Goal: Task Accomplishment & Management: Use online tool/utility

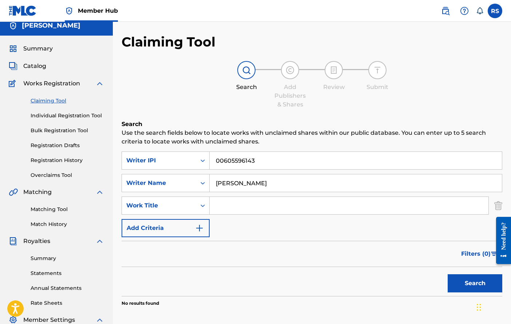
click at [48, 98] on link "Claiming Tool" at bounding box center [67, 101] width 73 height 8
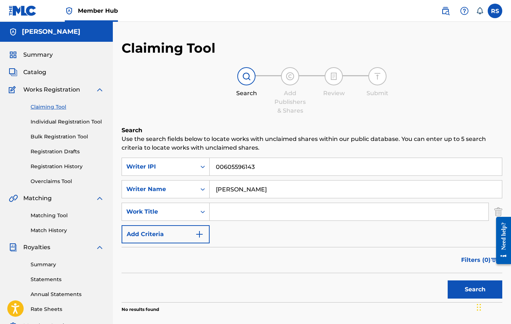
click at [57, 109] on link "Claiming Tool" at bounding box center [67, 107] width 73 height 8
click at [55, 120] on link "Individual Registration Tool" at bounding box center [67, 122] width 73 height 8
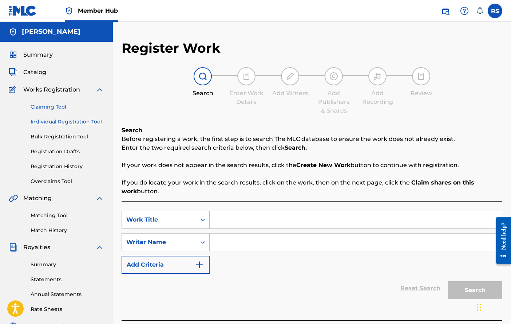
click at [46, 109] on link "Claiming Tool" at bounding box center [67, 107] width 73 height 8
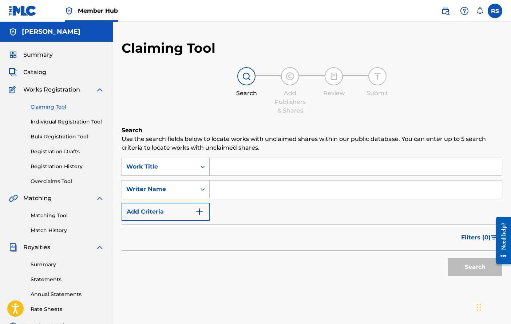
click at [200, 164] on icon "Search Form" at bounding box center [202, 166] width 7 height 7
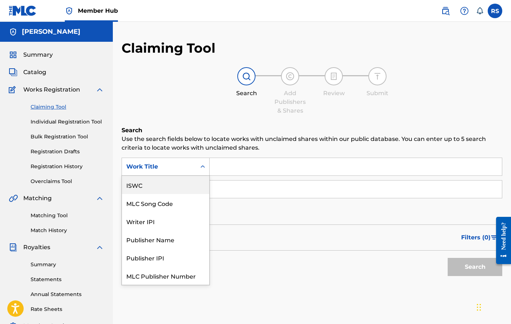
click at [161, 182] on div "ISWC" at bounding box center [165, 185] width 87 height 18
click at [192, 169] on div "ISWC" at bounding box center [159, 167] width 74 height 14
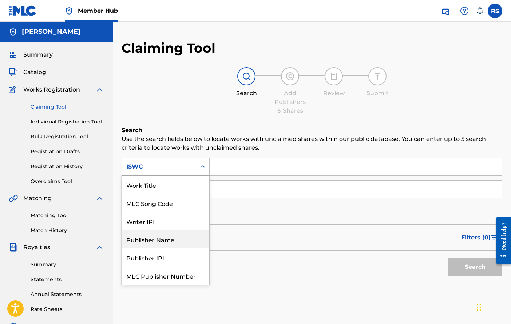
scroll to position [18, 0]
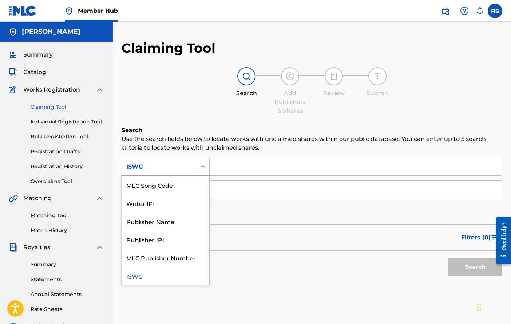
click at [234, 278] on div "Search" at bounding box center [311, 265] width 380 height 29
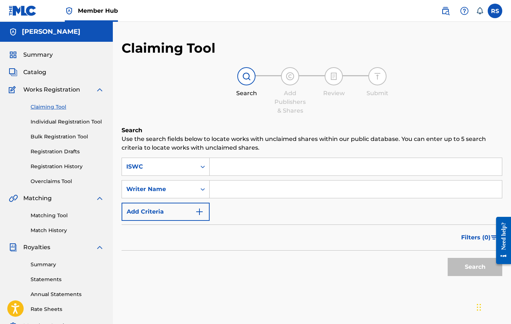
click at [249, 170] on input "Search Form" at bounding box center [355, 166] width 292 height 17
paste input "T-931.574.369-2"
type input "T-931.574.369-2"
click at [253, 189] on input "Search Form" at bounding box center [355, 189] width 292 height 17
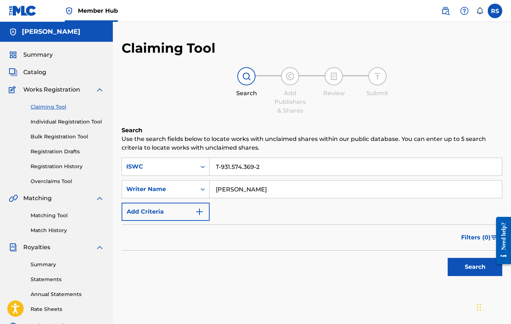
scroll to position [1, 0]
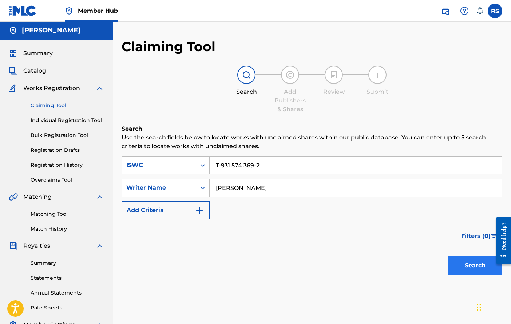
type input "[PERSON_NAME]"
click at [469, 262] on button "Search" at bounding box center [474, 266] width 55 height 18
click at [212, 188] on input "[PERSON_NAME]" at bounding box center [355, 187] width 292 height 17
click at [200, 185] on icon "Search Form" at bounding box center [202, 187] width 7 height 7
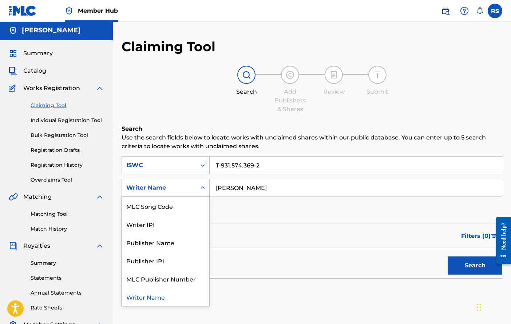
scroll to position [0, 0]
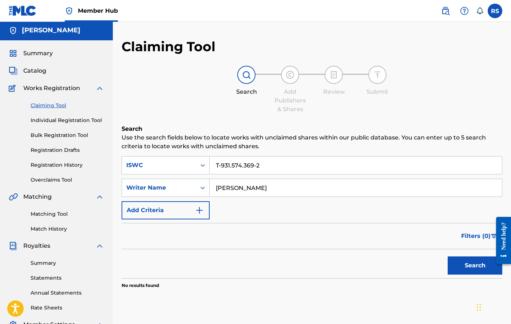
click at [260, 238] on div "Filters ( 0 )" at bounding box center [311, 236] width 380 height 26
click at [273, 166] on input "T-931.574.369-2" at bounding box center [355, 165] width 292 height 17
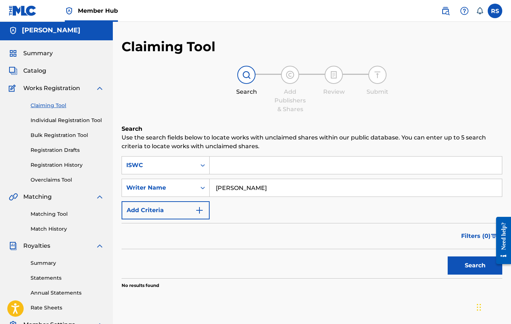
paste input "T-324.126.333-8"
type input "T-324.126.333-8"
click at [468, 274] on button "Search" at bounding box center [474, 266] width 55 height 18
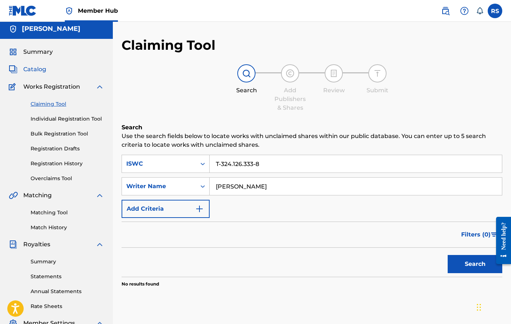
click at [38, 67] on span "Catalog" at bounding box center [34, 69] width 23 height 9
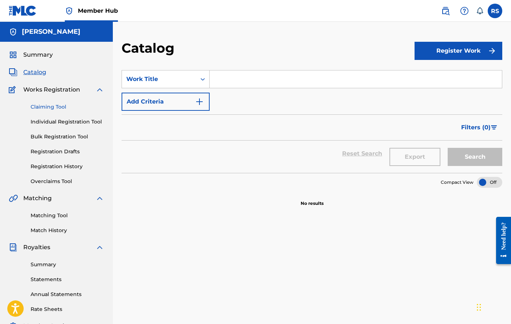
click at [61, 109] on link "Claiming Tool" at bounding box center [67, 107] width 73 height 8
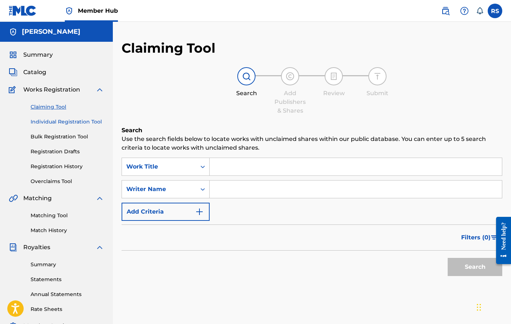
click at [95, 121] on link "Individual Registration Tool" at bounding box center [67, 122] width 73 height 8
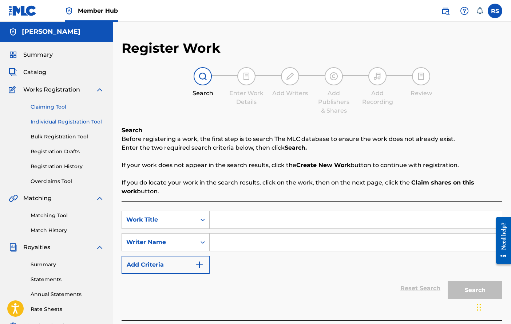
click at [54, 106] on link "Claiming Tool" at bounding box center [67, 107] width 73 height 8
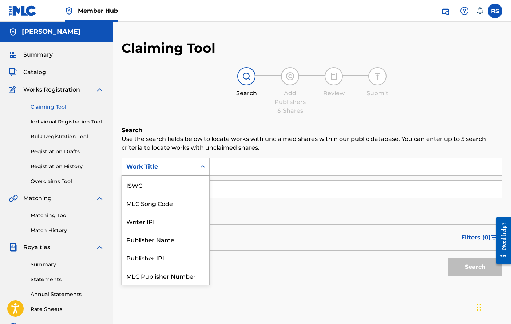
click at [204, 163] on div "Search Form" at bounding box center [202, 166] width 13 height 13
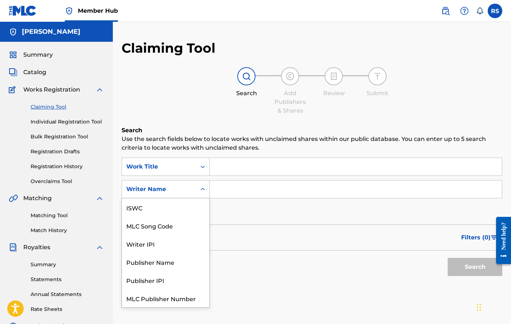
click at [205, 191] on icon "Search Form" at bounding box center [202, 189] width 7 height 7
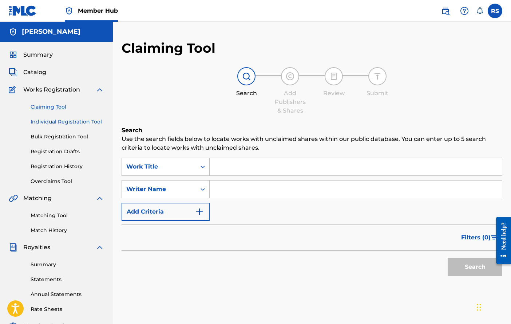
click at [73, 122] on link "Individual Registration Tool" at bounding box center [67, 122] width 73 height 8
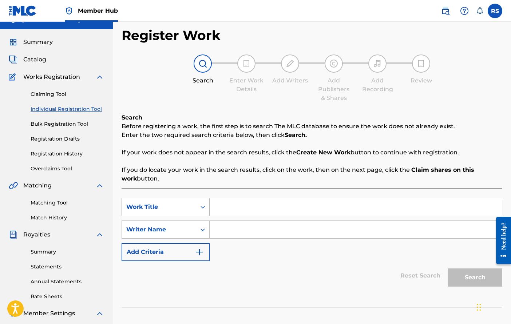
click at [195, 216] on div "Work Title" at bounding box center [165, 207] width 88 height 18
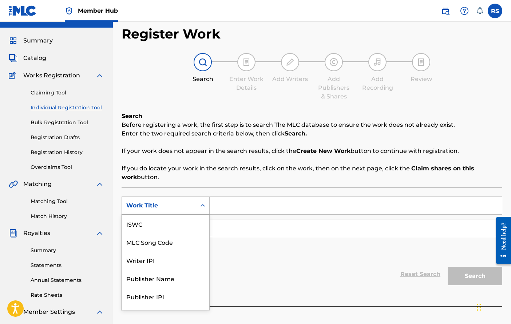
scroll to position [18, 0]
click at [198, 211] on div "Search Form" at bounding box center [202, 205] width 13 height 13
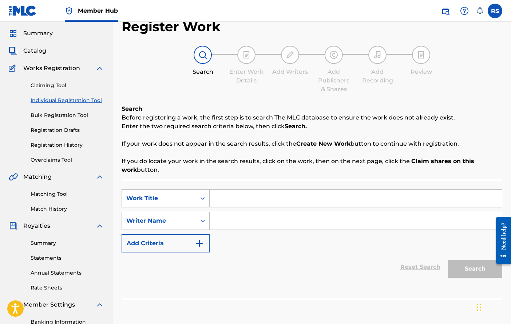
scroll to position [35, 0]
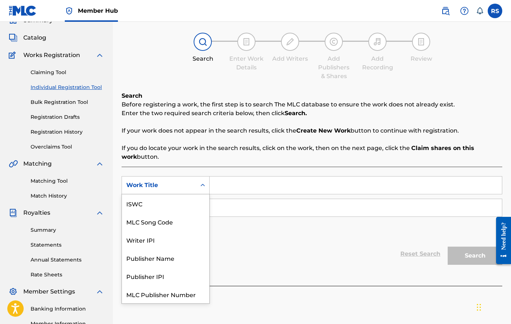
click at [201, 186] on icon "Search Form" at bounding box center [202, 185] width 7 height 7
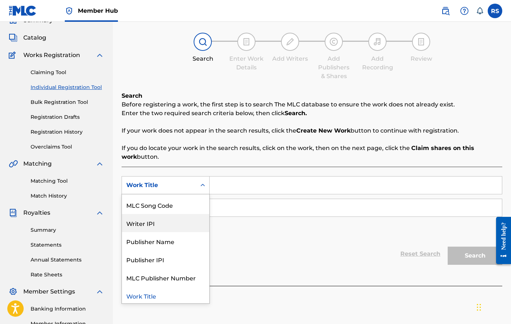
scroll to position [0, 0]
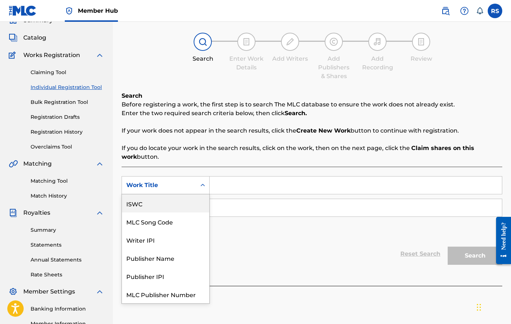
click at [150, 198] on div "ISWC" at bounding box center [165, 204] width 87 height 18
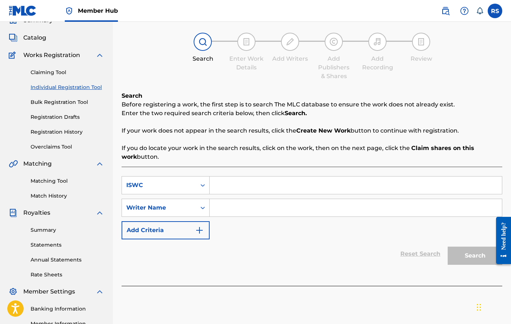
paste input "T-324.126.333-8"
type input "T-324.126.333-8"
click at [221, 207] on input "Search Form" at bounding box center [355, 207] width 292 height 17
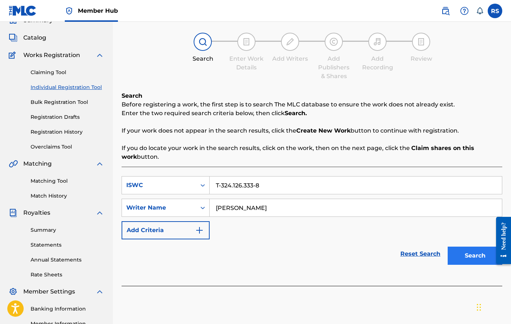
type input "[PERSON_NAME]"
click at [474, 259] on button "Search" at bounding box center [474, 256] width 55 height 18
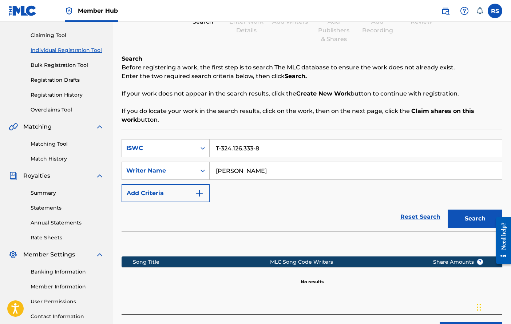
scroll to position [73, 0]
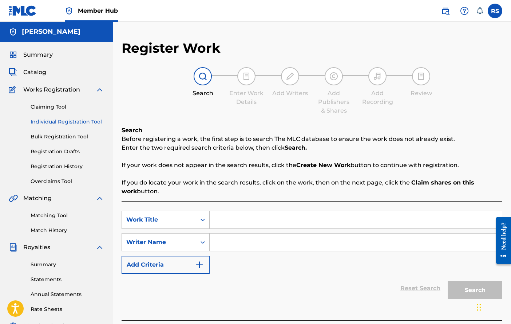
click at [224, 217] on input "Search Form" at bounding box center [355, 219] width 292 height 17
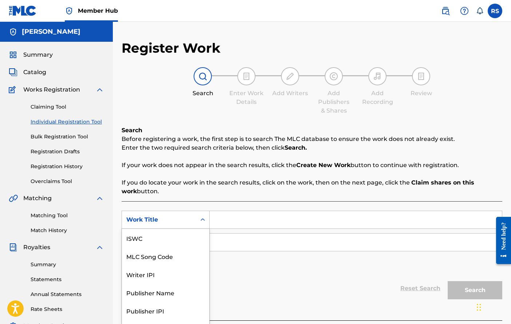
scroll to position [14, 0]
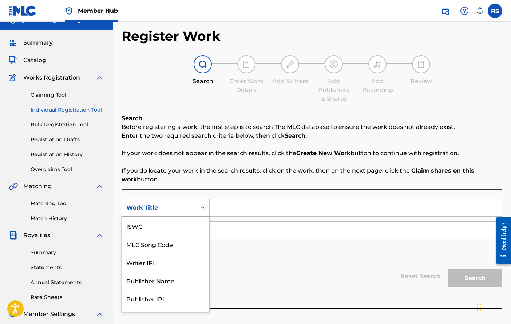
click at [203, 217] on div "Work Title selected, 7 of 7. 7 results available. Use Up and Down to choose opt…" at bounding box center [165, 208] width 88 height 18
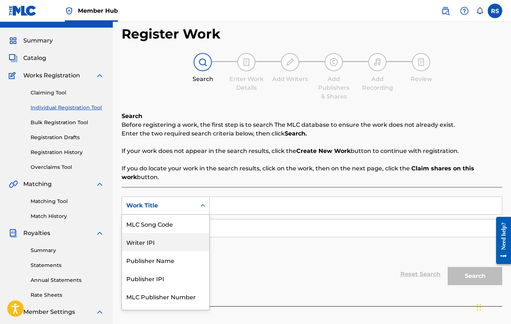
scroll to position [0, 0]
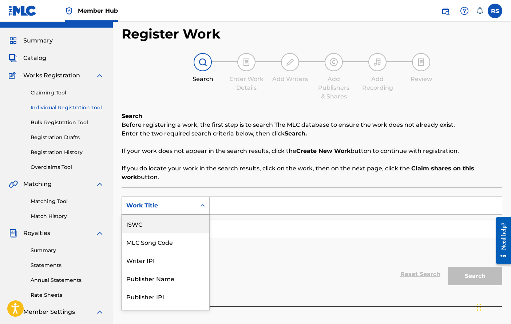
click at [163, 222] on div "ISWC" at bounding box center [165, 224] width 87 height 18
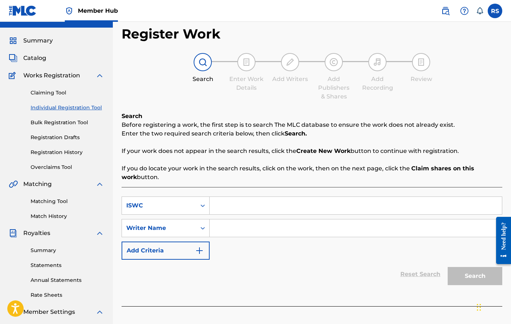
paste input "T-324.349.732-3"
type input "T-324.349.732-3"
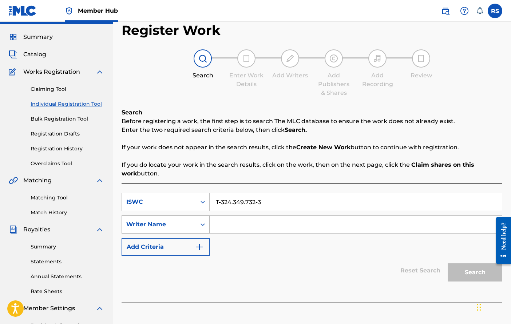
click at [203, 227] on icon "Search Form" at bounding box center [202, 224] width 7 height 7
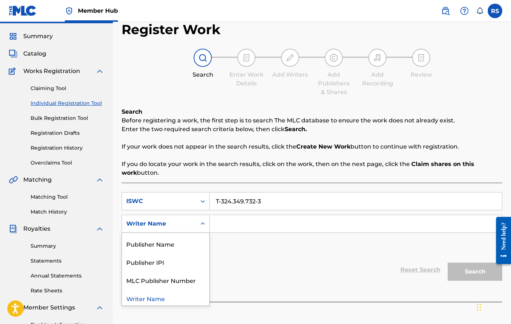
scroll to position [18, 0]
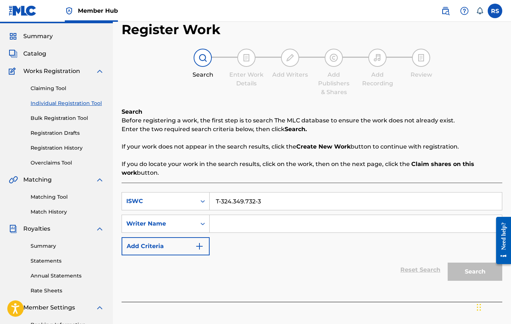
click at [243, 228] on input "Search Form" at bounding box center [355, 223] width 292 height 17
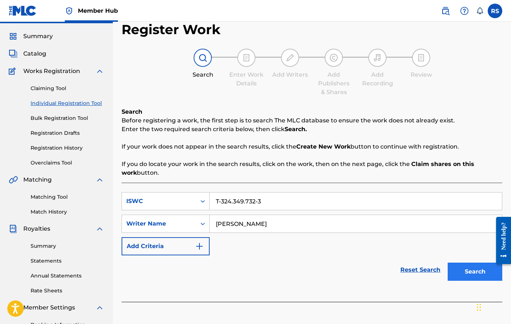
type input "[PERSON_NAME]"
click at [473, 269] on button "Search" at bounding box center [474, 272] width 55 height 18
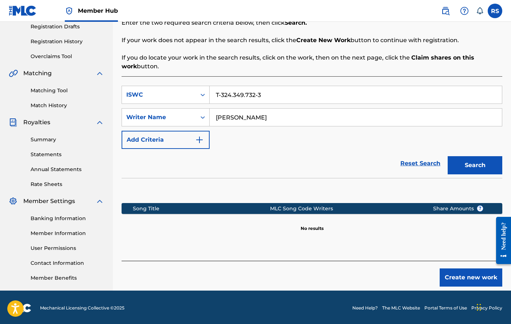
scroll to position [0, 0]
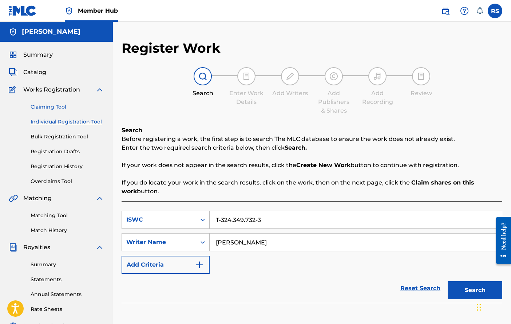
click at [48, 106] on link "Claiming Tool" at bounding box center [67, 107] width 73 height 8
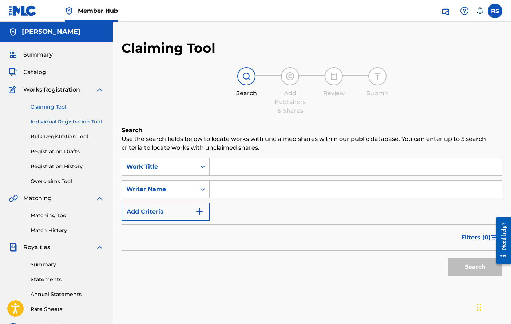
click at [70, 119] on link "Individual Registration Tool" at bounding box center [67, 122] width 73 height 8
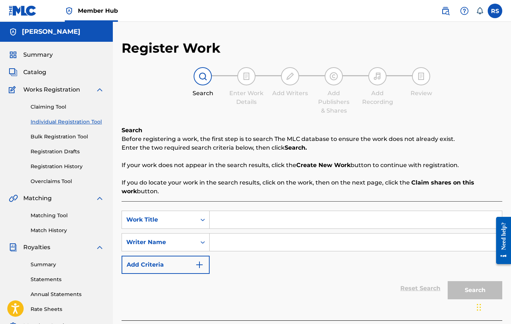
click at [242, 216] on input "Search Form" at bounding box center [355, 219] width 292 height 17
paste input "T-324.126.333-8"
type input "T-324.126.333-8"
click at [241, 243] on input "Search Form" at bounding box center [355, 242] width 292 height 17
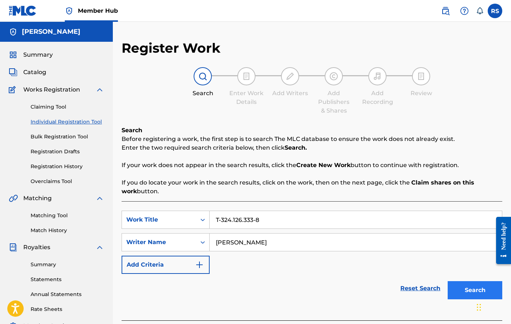
type input "[PERSON_NAME]"
click at [461, 292] on button "Search" at bounding box center [474, 290] width 55 height 18
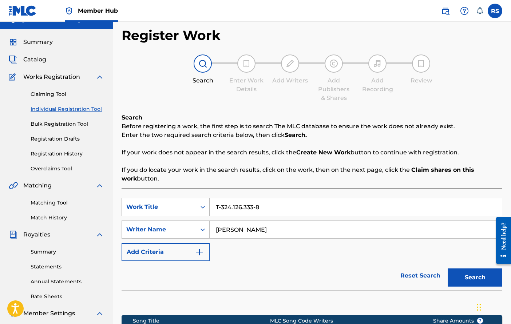
click at [202, 216] on div "Work Title" at bounding box center [165, 207] width 88 height 18
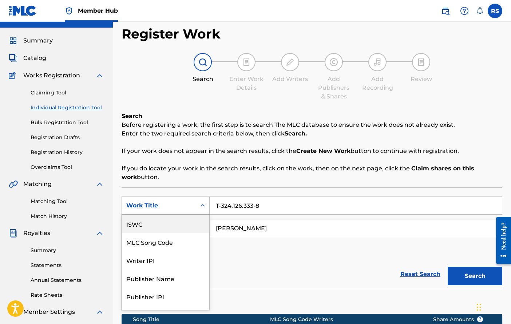
click at [158, 220] on div "ISWC" at bounding box center [165, 224] width 87 height 18
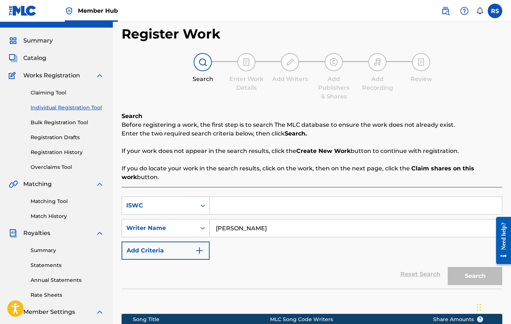
click at [230, 206] on input "Search Form" at bounding box center [355, 205] width 292 height 17
paste input "T-324.126.333-8"
type input "T-324.126.333-8"
click at [470, 277] on button "Search" at bounding box center [474, 276] width 55 height 18
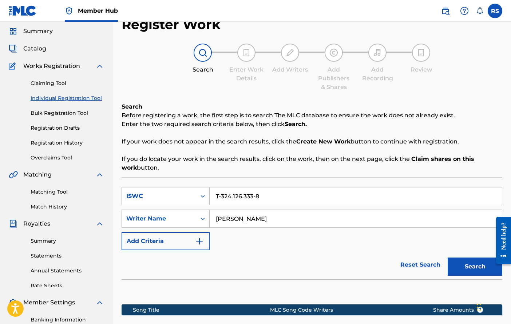
scroll to position [71, 0]
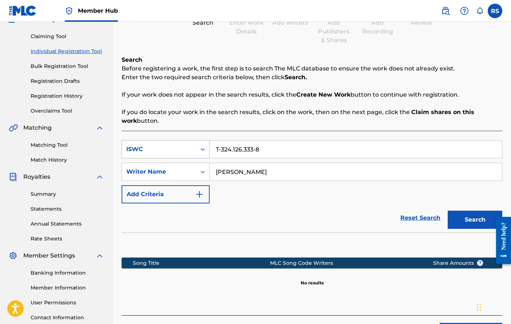
drag, startPoint x: 274, startPoint y: 149, endPoint x: 192, endPoint y: 150, distance: 81.8
click at [193, 150] on div "SearchWithCriteria8c870e68-18bc-4ac1-8b52-fad530d6a007 ISWC T-324.126.333-8" at bounding box center [311, 149] width 380 height 18
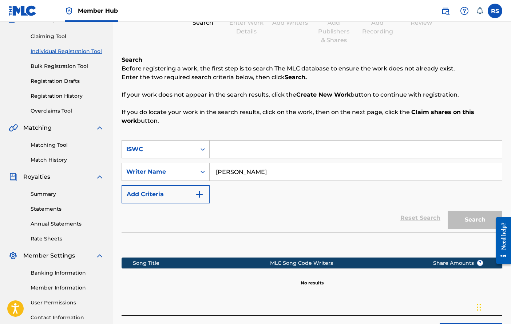
paste input "T-303.457.844-0"
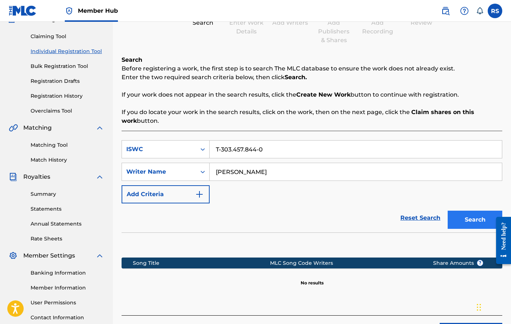
type input "T-303.457.844-0"
click at [452, 220] on button "Search" at bounding box center [474, 220] width 55 height 18
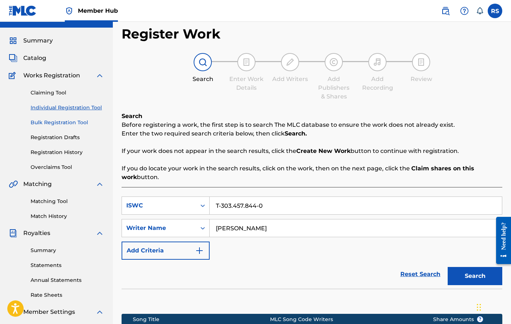
scroll to position [0, 0]
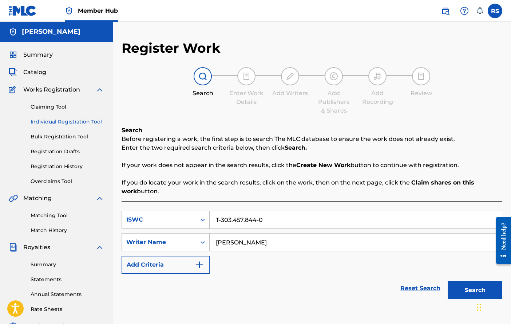
click at [97, 91] on img at bounding box center [99, 89] width 9 height 9
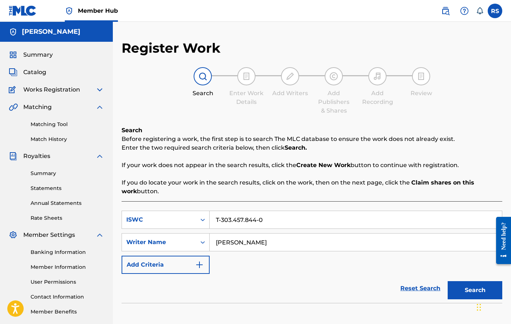
click at [97, 104] on img at bounding box center [99, 107] width 9 height 9
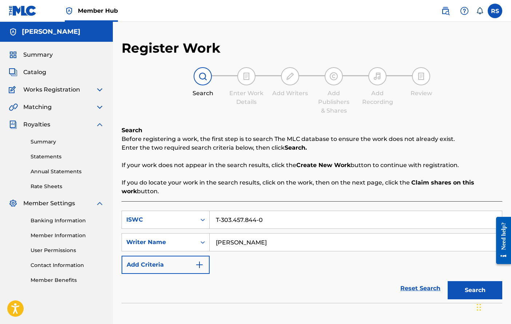
click at [100, 123] on img at bounding box center [99, 124] width 9 height 9
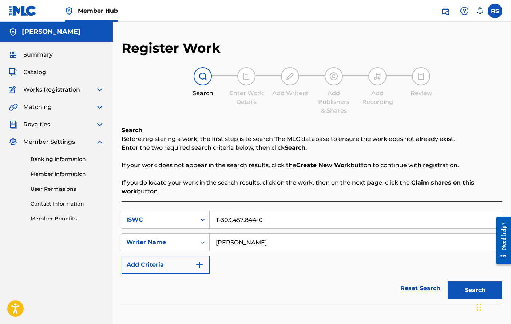
click at [100, 142] on img at bounding box center [99, 142] width 9 height 9
click at [99, 89] on img at bounding box center [99, 89] width 9 height 9
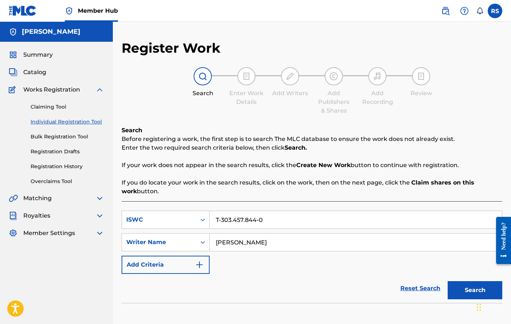
click at [51, 103] on div "Claiming Tool Individual Registration Tool Bulk Registration Tool Registration …" at bounding box center [56, 139] width 95 height 91
click at [52, 108] on link "Claiming Tool" at bounding box center [67, 107] width 73 height 8
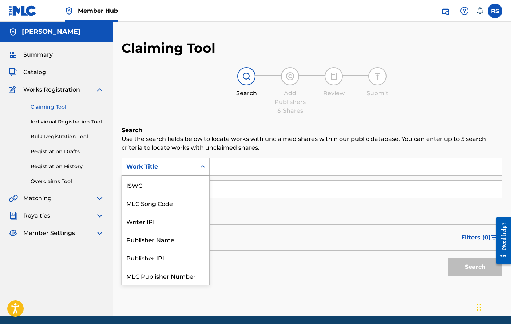
click at [200, 167] on icon "Search Form" at bounding box center [202, 166] width 7 height 7
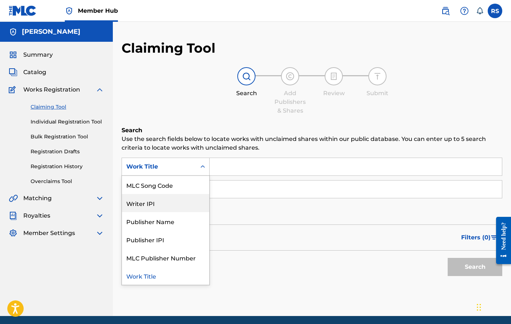
click at [183, 201] on div "Writer IPI" at bounding box center [165, 203] width 87 height 18
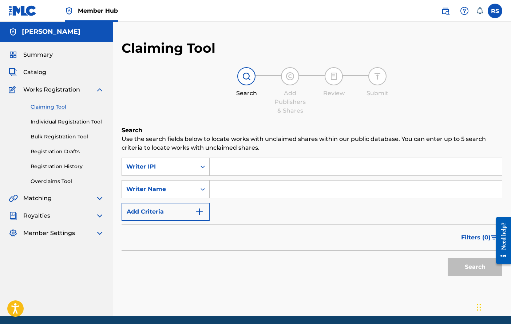
paste input "00605596143"
type input "00605596143"
click at [473, 267] on button "Search" at bounding box center [474, 267] width 55 height 18
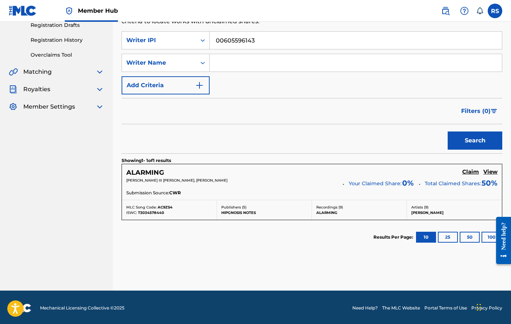
scroll to position [128, 0]
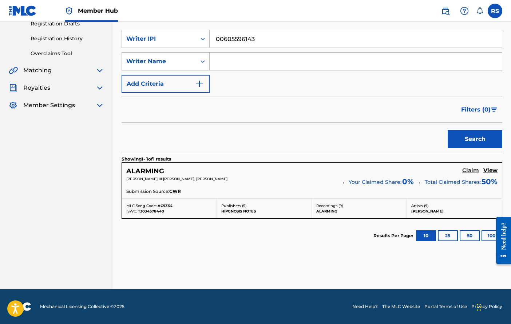
click at [472, 169] on h5 "Claim" at bounding box center [470, 170] width 17 height 7
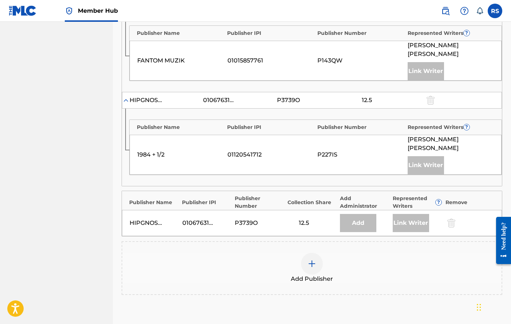
scroll to position [338, 0]
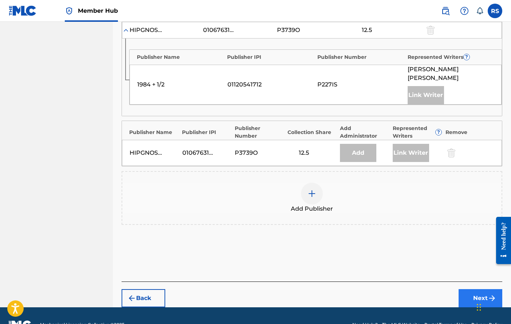
click at [477, 289] on button "Next" at bounding box center [480, 298] width 44 height 18
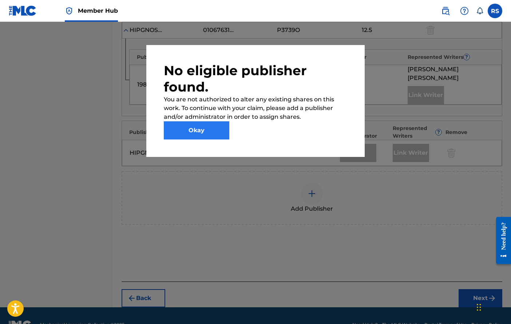
click at [207, 133] on button "Okay" at bounding box center [196, 130] width 65 height 18
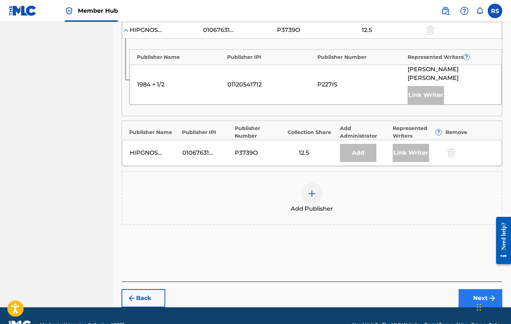
click at [490, 294] on img "submit" at bounding box center [491, 298] width 9 height 9
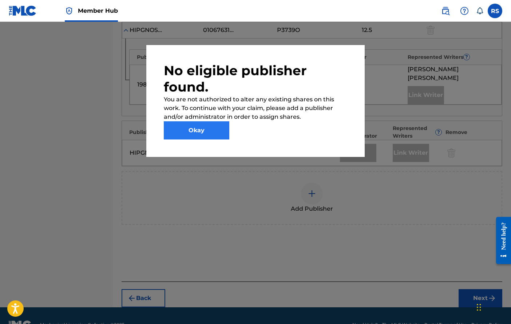
click at [209, 128] on button "Okay" at bounding box center [196, 130] width 65 height 18
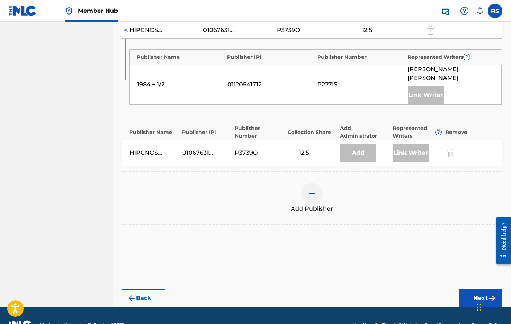
click at [362, 144] on div "Add" at bounding box center [358, 153] width 36 height 18
click at [358, 144] on div "Add" at bounding box center [358, 153] width 36 height 18
click at [313, 189] on img at bounding box center [311, 193] width 9 height 9
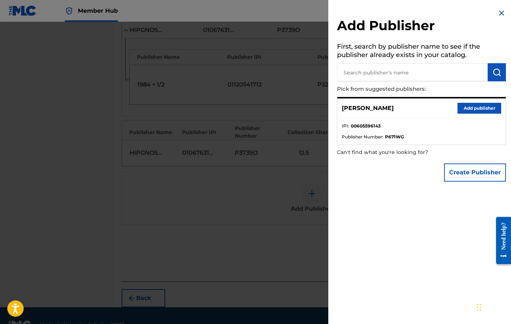
scroll to position [337, 0]
click at [471, 107] on button "Add publisher" at bounding box center [479, 108] width 44 height 11
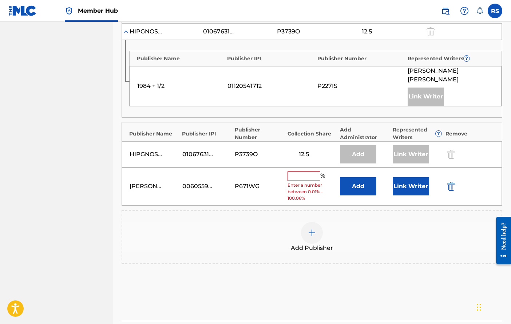
click at [310, 172] on input "text" at bounding box center [303, 176] width 33 height 9
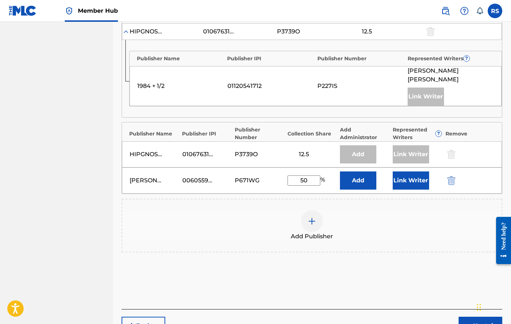
type input "50"
click at [395, 211] on div "Add Publisher" at bounding box center [311, 226] width 379 height 31
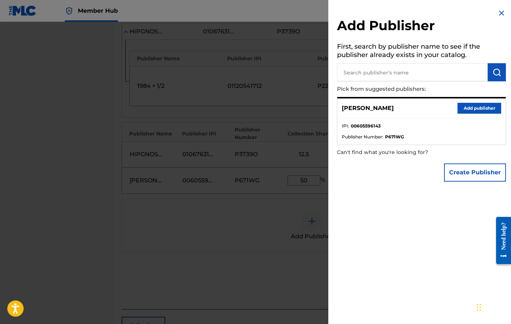
scroll to position [335, 0]
click at [472, 165] on button "Create Publisher" at bounding box center [475, 173] width 62 height 18
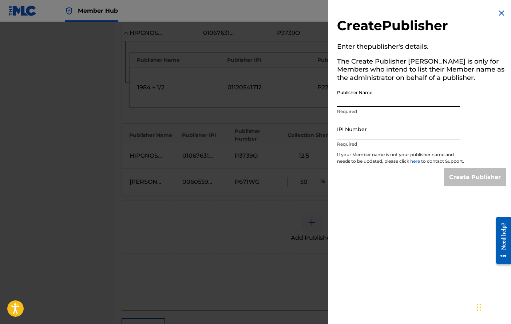
click at [362, 99] on input "Publisher Name" at bounding box center [398, 96] width 123 height 21
click at [499, 12] on img at bounding box center [501, 13] width 9 height 9
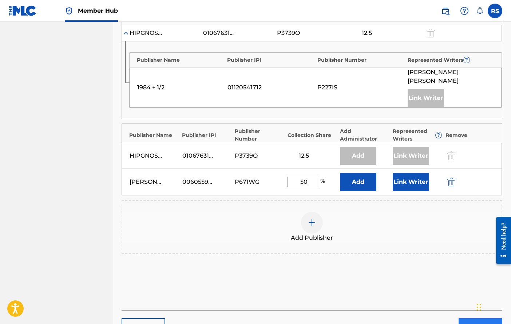
click at [468, 319] on button "Next" at bounding box center [480, 328] width 44 height 18
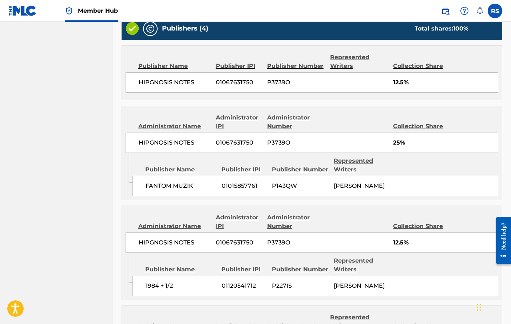
scroll to position [399, 0]
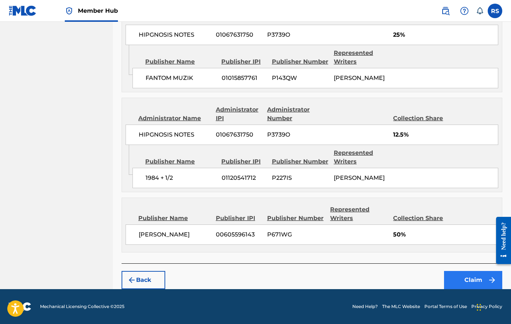
click at [461, 276] on button "Claim" at bounding box center [473, 280] width 58 height 18
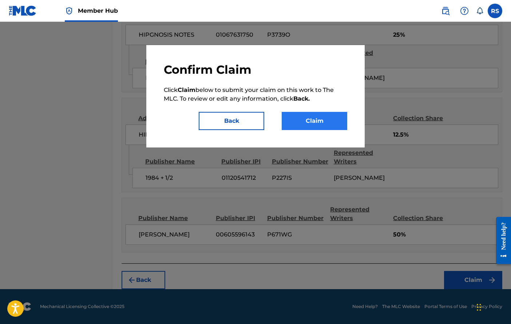
click at [322, 126] on button "Claim" at bounding box center [313, 121] width 65 height 18
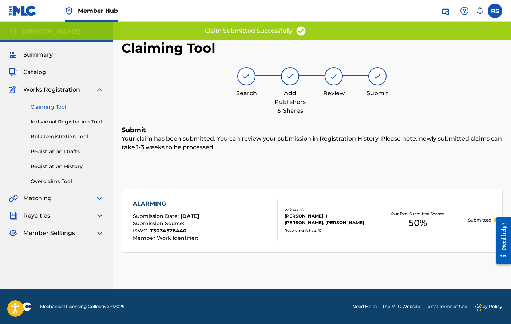
scroll to position [0, 0]
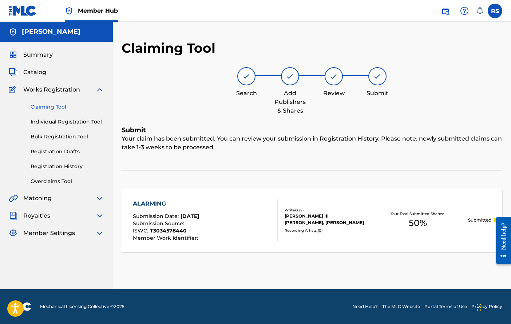
click at [100, 91] on img at bounding box center [99, 89] width 9 height 9
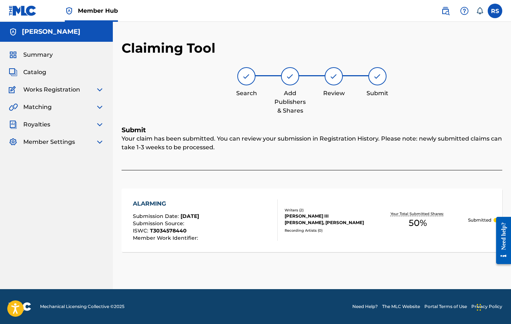
click at [59, 88] on span "Works Registration" at bounding box center [51, 89] width 57 height 9
click at [96, 91] on img at bounding box center [99, 89] width 9 height 9
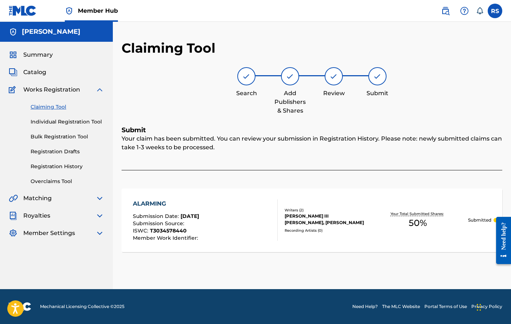
click at [49, 107] on link "Claiming Tool" at bounding box center [67, 107] width 73 height 8
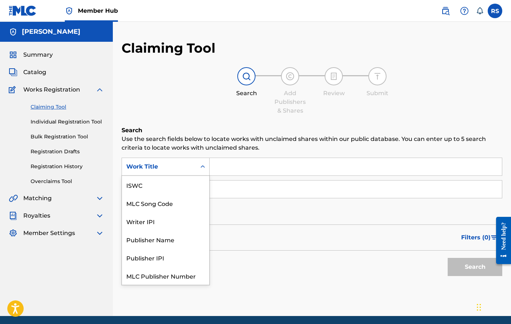
click at [200, 163] on div "Search Form" at bounding box center [202, 166] width 13 height 13
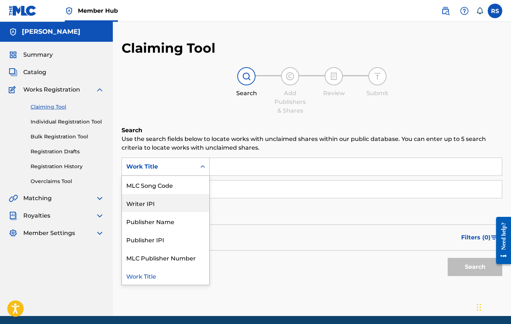
click at [167, 201] on div "Writer IPI" at bounding box center [165, 203] width 87 height 18
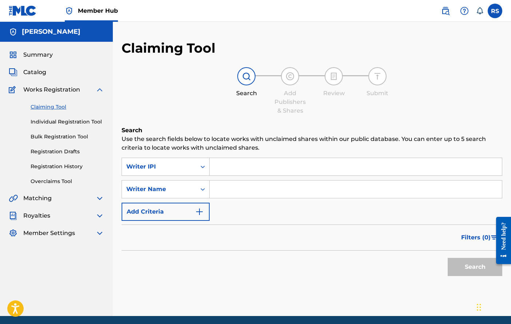
paste input "00605596241"
type input "00605596241"
click at [475, 270] on button "Search" at bounding box center [474, 267] width 55 height 18
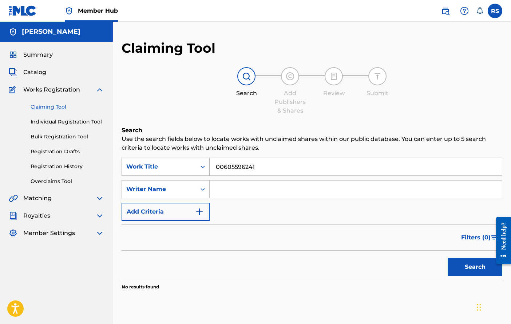
drag, startPoint x: 259, startPoint y: 169, endPoint x: 197, endPoint y: 169, distance: 61.8
click at [198, 169] on div "SearchWithCriteriaecbaf0aa-f55c-4e1c-87d6-99ee70b4c874 Work Title 00605596241" at bounding box center [311, 167] width 380 height 18
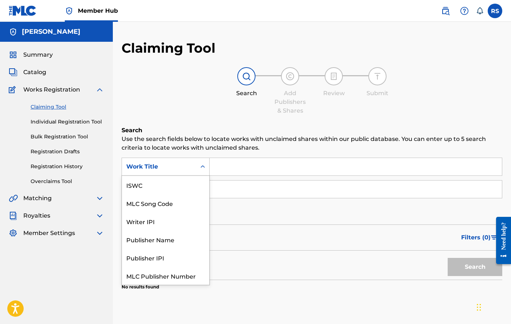
click at [200, 170] on div "Search Form" at bounding box center [202, 166] width 13 height 13
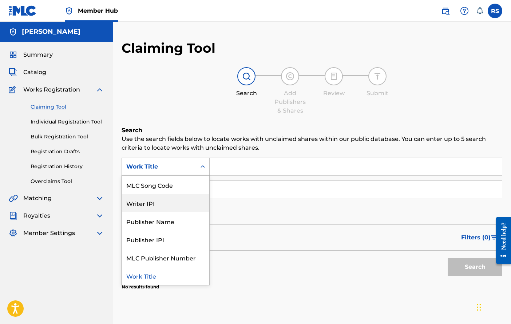
click at [155, 202] on div "Writer IPI" at bounding box center [165, 203] width 87 height 18
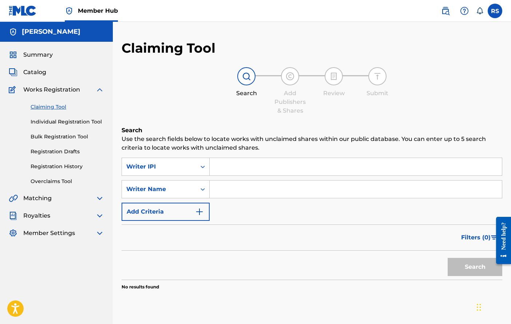
click at [215, 169] on input "Search Form" at bounding box center [355, 166] width 292 height 17
paste input "00605596241"
type input "00605596241"
click at [461, 265] on button "Search" at bounding box center [474, 267] width 55 height 18
drag, startPoint x: 258, startPoint y: 167, endPoint x: 205, endPoint y: 160, distance: 53.5
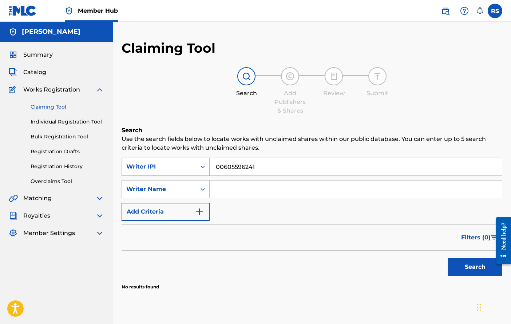
click at [203, 163] on div "SearchWithCriteria823500cc-1531-4568-a8ed-4ea08c3465da Writer IPI 00605596241" at bounding box center [311, 167] width 380 height 18
paste input "00605596143"
type input "00605596143"
click at [474, 263] on button "Search" at bounding box center [474, 267] width 55 height 18
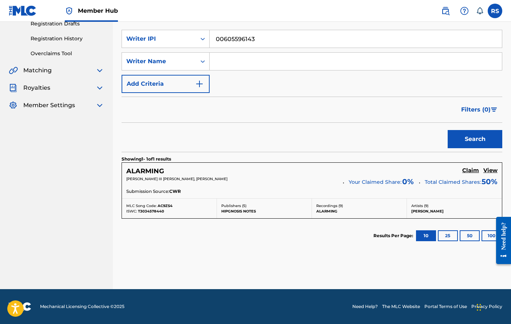
scroll to position [0, 0]
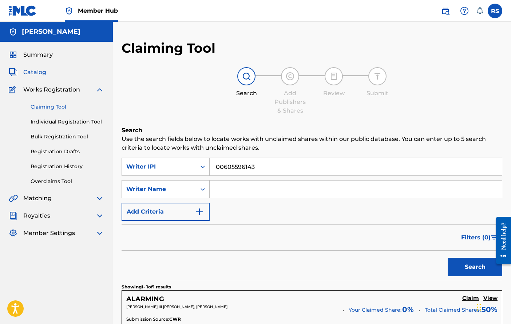
click at [45, 71] on span "Catalog" at bounding box center [34, 72] width 23 height 9
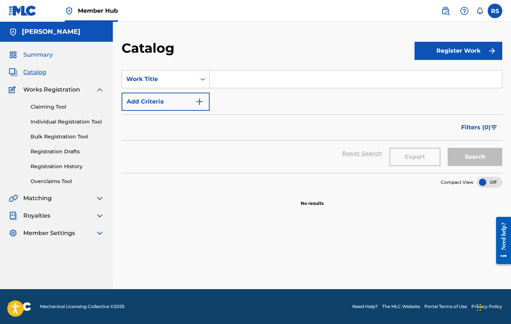
click at [25, 55] on span "Summary" at bounding box center [37, 55] width 29 height 9
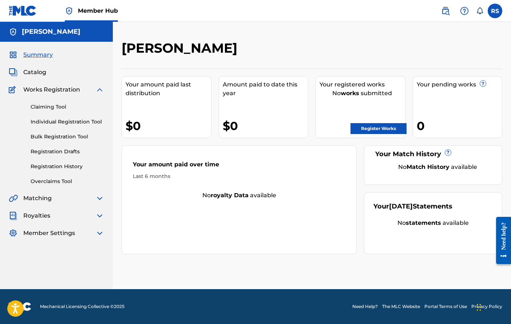
click at [56, 217] on div "Royalties" at bounding box center [56, 216] width 95 height 9
click at [98, 216] on img at bounding box center [99, 216] width 9 height 9
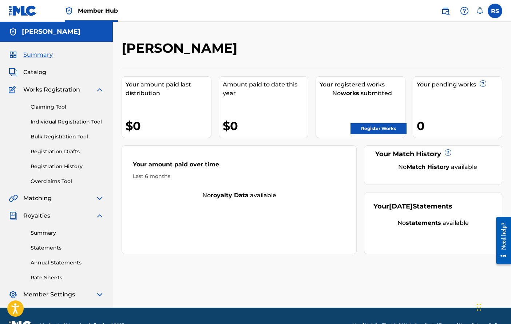
click at [97, 215] on img at bounding box center [99, 216] width 9 height 9
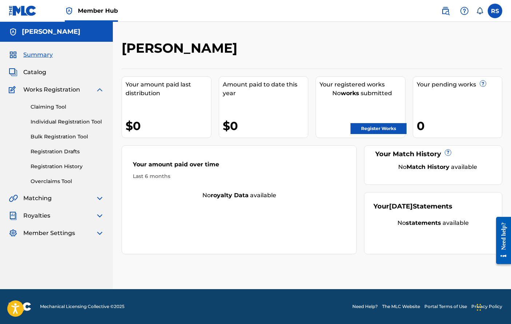
click at [98, 200] on img at bounding box center [99, 198] width 9 height 9
click at [100, 199] on img at bounding box center [99, 198] width 9 height 9
click at [98, 89] on img at bounding box center [99, 89] width 9 height 9
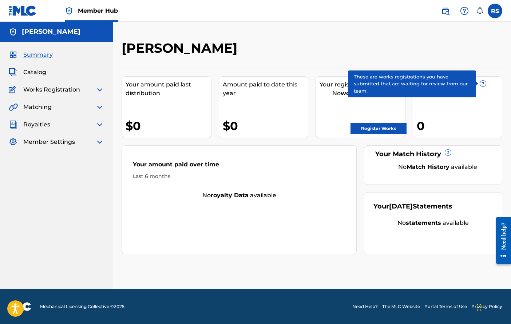
click at [482, 87] on span "?" at bounding box center [483, 84] width 6 height 6
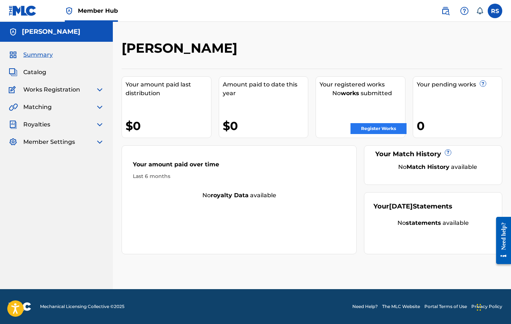
click at [388, 126] on link "Register Works" at bounding box center [378, 128] width 56 height 11
click at [29, 69] on span "Catalog" at bounding box center [34, 72] width 23 height 9
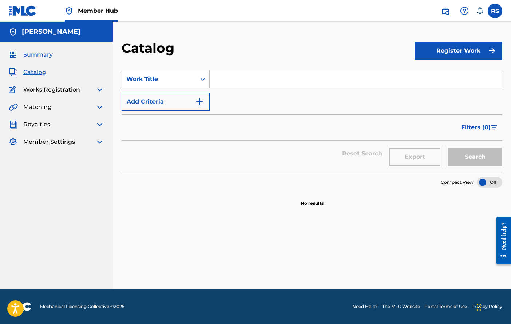
click at [37, 55] on span "Summary" at bounding box center [37, 55] width 29 height 9
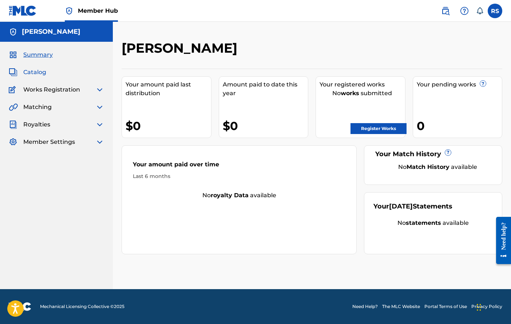
click at [36, 75] on span "Catalog" at bounding box center [34, 72] width 23 height 9
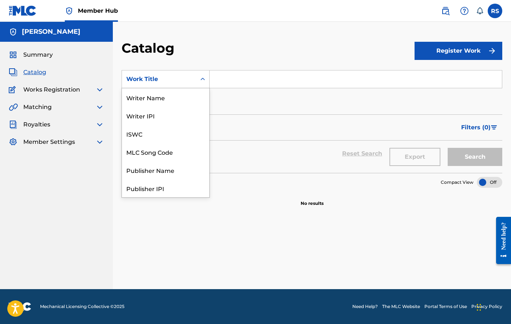
scroll to position [109, 0]
click at [202, 77] on icon "Search Form" at bounding box center [202, 79] width 7 height 7
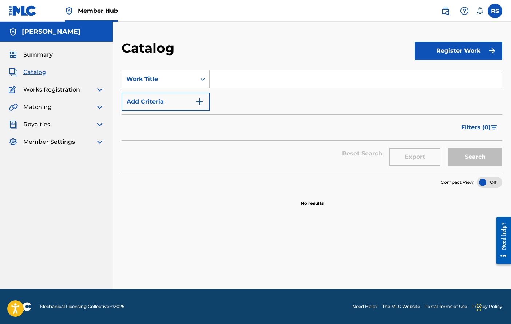
click at [201, 79] on icon "Search Form" at bounding box center [202, 79] width 4 height 3
